Goal: Task Accomplishment & Management: Manage account settings

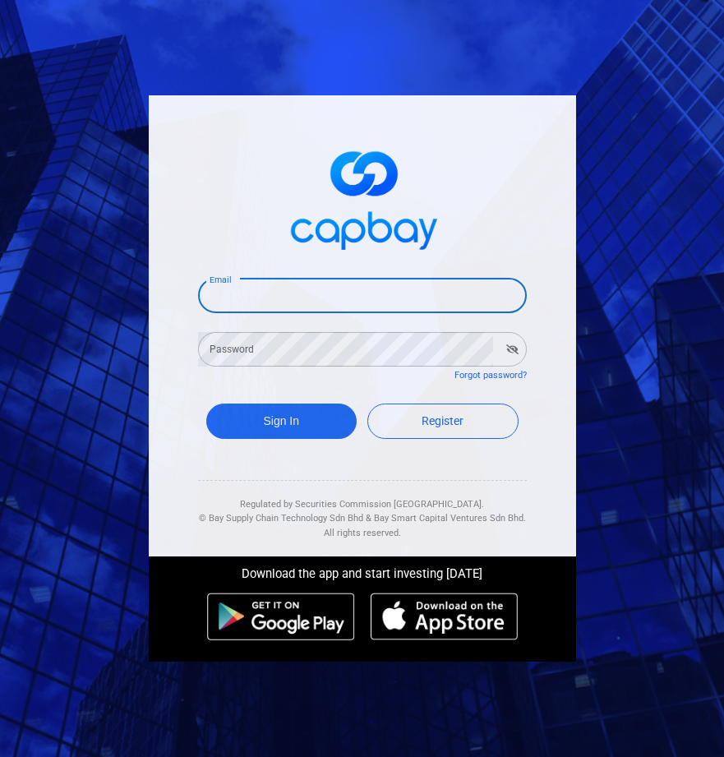
click at [288, 291] on input "Email" at bounding box center [362, 295] width 329 height 35
type input "[EMAIL_ADDRESS][DOMAIN_NAME]"
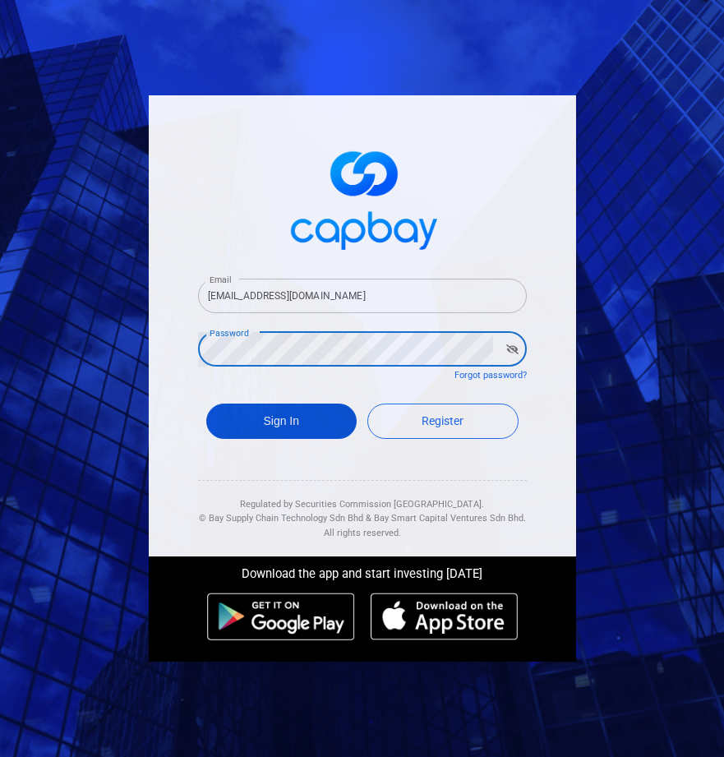
click at [278, 415] on button "Sign In" at bounding box center [281, 420] width 151 height 35
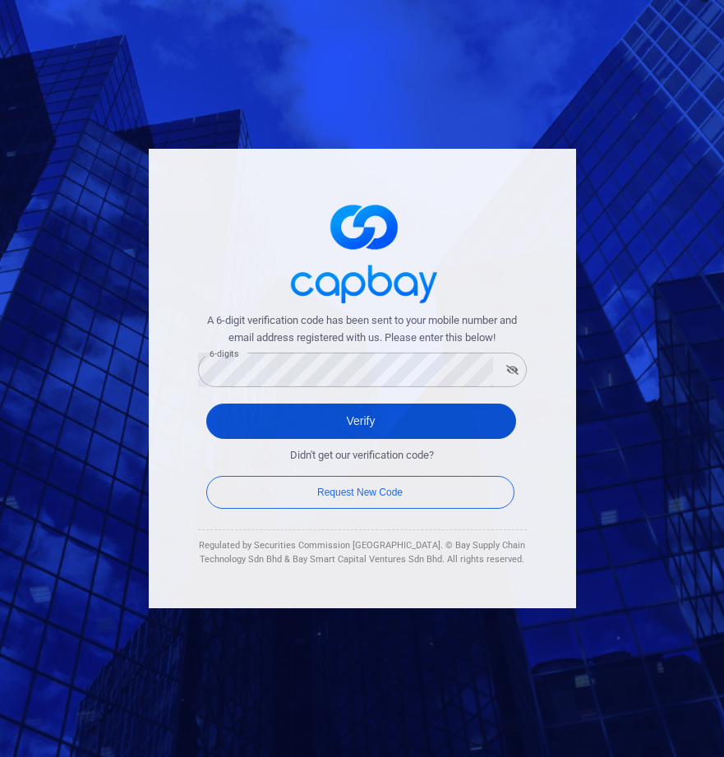
click at [356, 418] on button "Verify" at bounding box center [361, 420] width 310 height 35
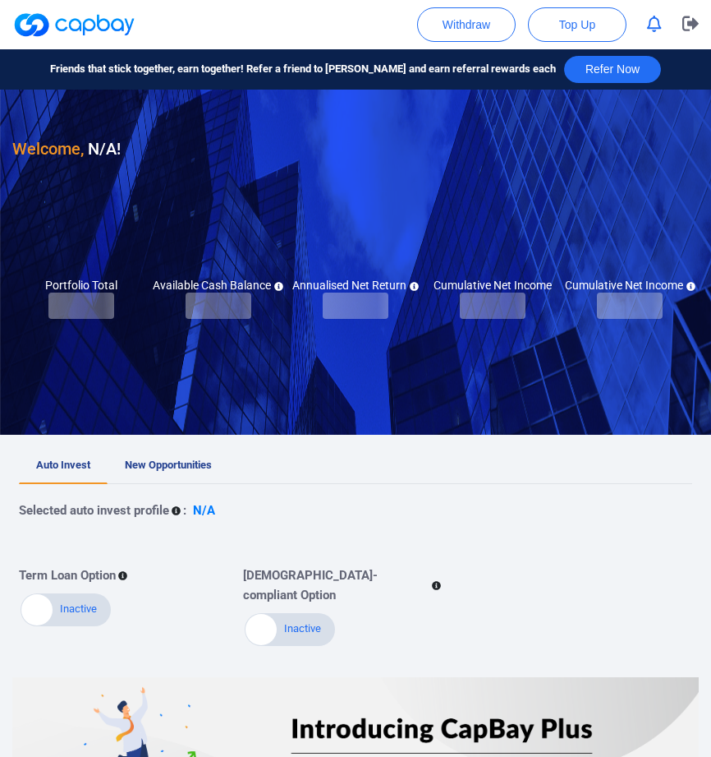
checkbox input "true"
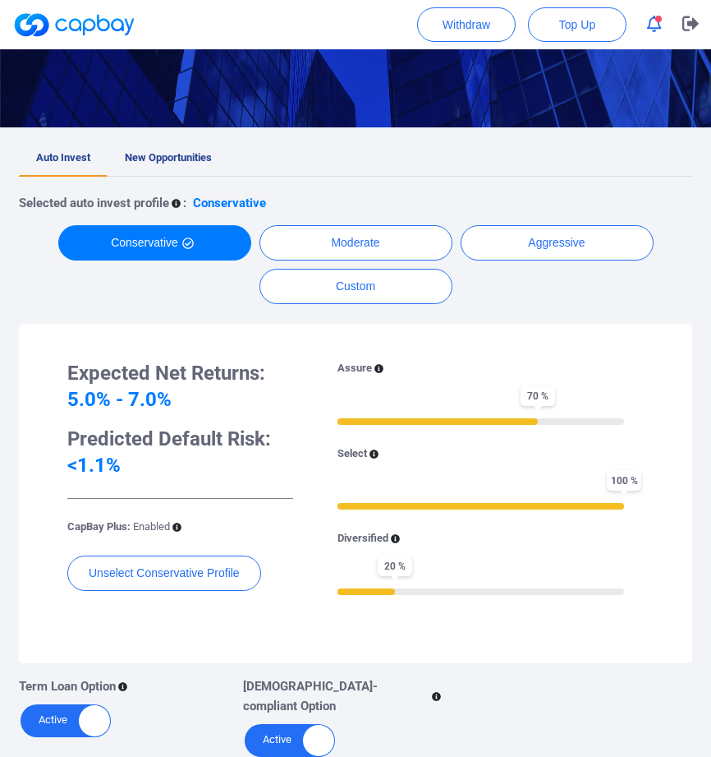
scroll to position [193, 0]
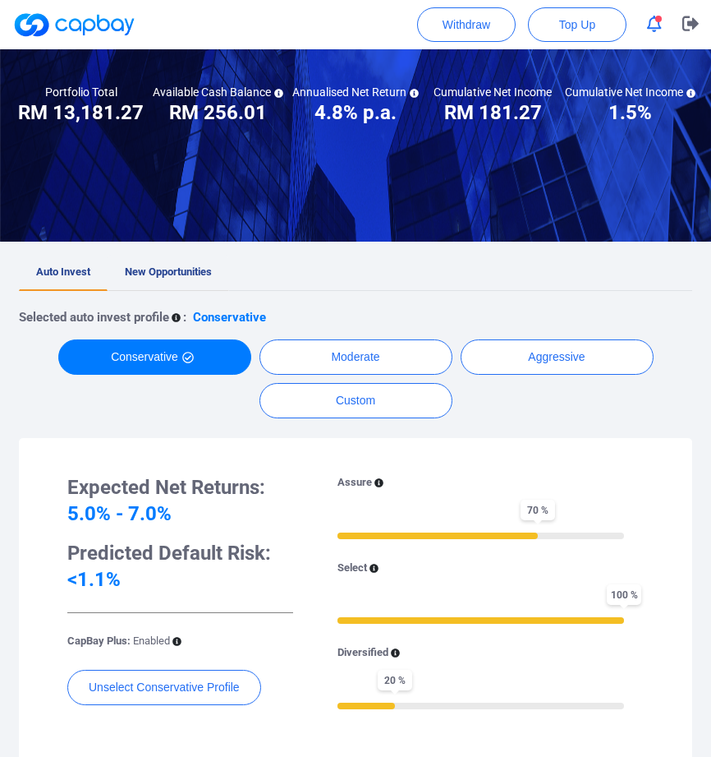
click at [157, 265] on span "New Opportunities" at bounding box center [168, 271] width 87 height 12
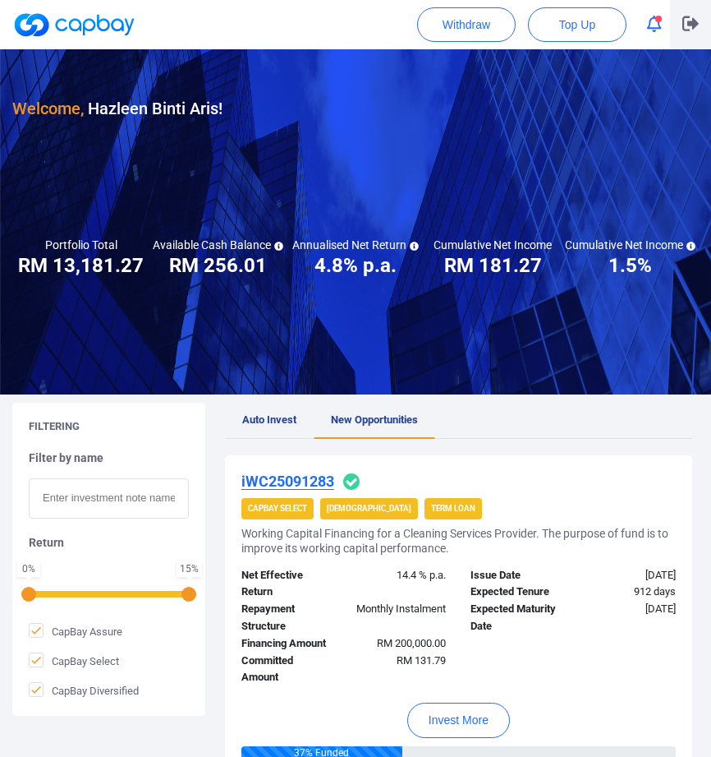
click at [689, 20] on icon "button" at bounding box center [691, 24] width 16 height 16
